Goal: Ask a question: Seek information or help from site administrators or community

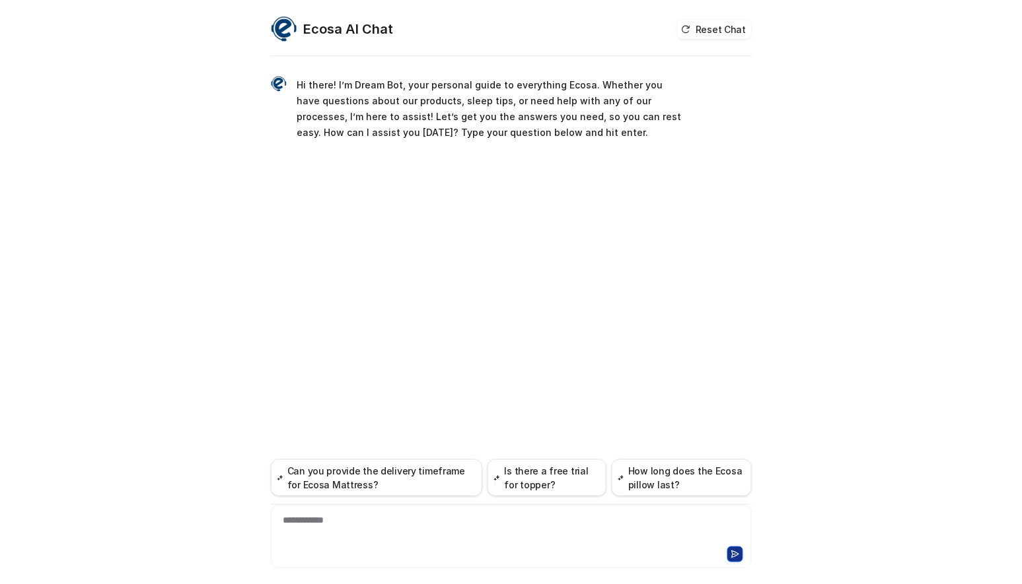
click at [43, 526] on div "**********" at bounding box center [511, 292] width 1022 height 584
click at [520, 567] on div "**********" at bounding box center [511, 536] width 481 height 63
